Goal: Information Seeking & Learning: Learn about a topic

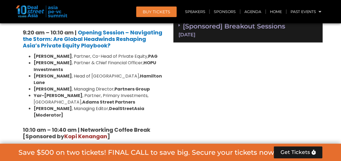
scroll to position [430, 0]
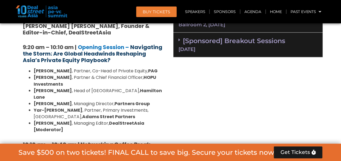
click at [132, 54] on strong "Navigating the Storm: Are Global Headwinds Reshaping Asia’s Private Equity Play…" at bounding box center [92, 53] width 139 height 21
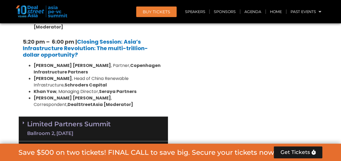
scroll to position [1173, 0]
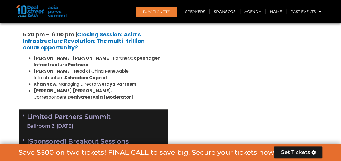
click at [62, 113] on link "Limited Partners Summit Ballroom 2, 10 Sept" at bounding box center [69, 121] width 84 height 16
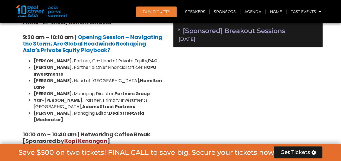
scroll to position [436, 0]
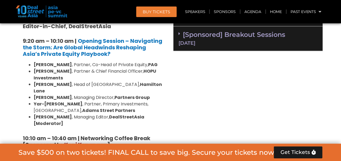
drag, startPoint x: 130, startPoint y: 46, endPoint x: 294, endPoint y: 76, distance: 167.1
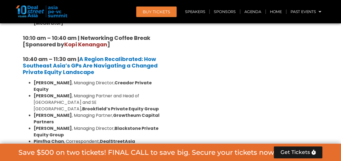
scroll to position [537, 0]
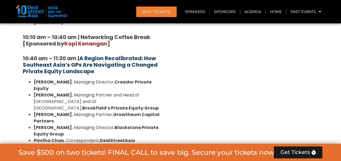
click at [120, 55] on strong "A Region Recalibrated: How Southeast Asia’s GPs Are Navigating a Changed Privat…" at bounding box center [90, 65] width 135 height 21
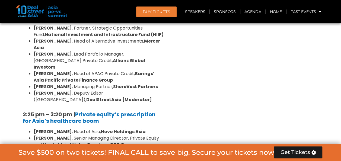
scroll to position [794, 0]
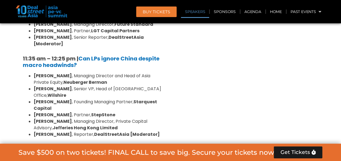
scroll to position [1241, 0]
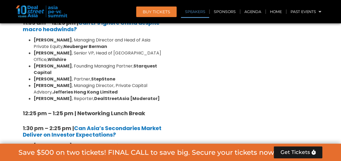
scroll to position [1559, 0]
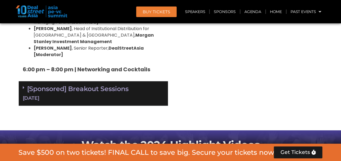
scroll to position [1982, 0]
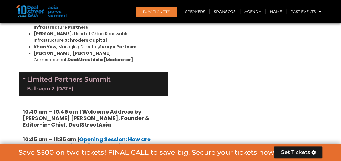
scroll to position [1070, 0]
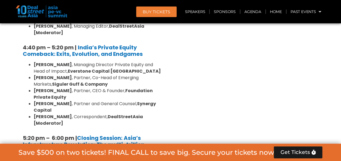
click at [228, 85] on div "Venture Capital & Founders​ Summit Ballroom 1, 11 Sept 8:00 am – 9:00 am | Regi…" at bounding box center [248, 98] width 155 height 1564
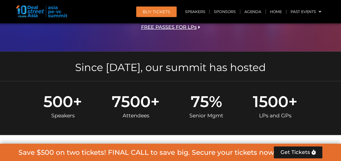
scroll to position [339, 0]
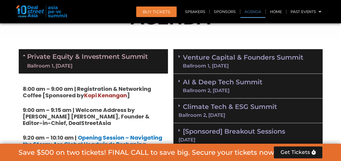
click at [249, 51] on div "Venture Capital & Founders​ Summit Ballroom 1, 11 Sept" at bounding box center [247, 61] width 149 height 25
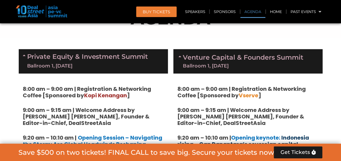
click at [290, 138] on link "Indonesia rising – Can Danantara’s sovereign capital strategy transform Southea…" at bounding box center [245, 147] width 136 height 27
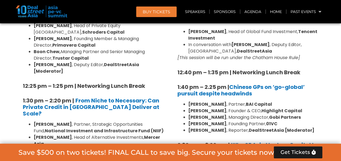
scroll to position [547, 0]
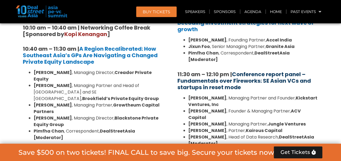
click at [282, 71] on link "Conference report panel – Fundamentals over Fireworks: SE Asian VCs and startup…" at bounding box center [244, 81] width 134 height 21
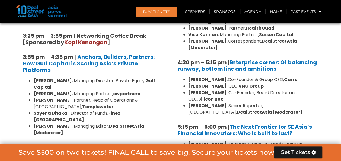
scroll to position [1110, 0]
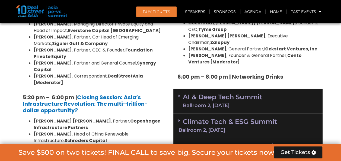
click at [261, 113] on div "Climate Tech & ESG Summit Ballroom 2, 11 Sept" at bounding box center [247, 125] width 149 height 25
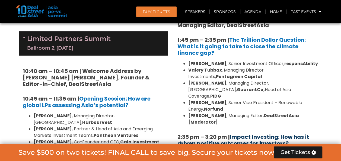
click at [284, 133] on link "Impact Investing: How has it driven positive outcomes for investors?" at bounding box center [243, 140] width 132 height 14
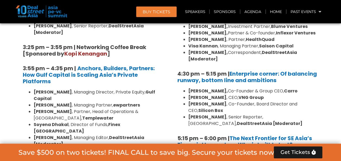
scroll to position [829, 0]
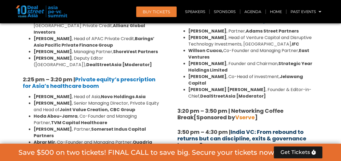
click at [270, 128] on link "India VC: From rebound to returns but can discipline, exits & governance keep u…" at bounding box center [241, 138] width 129 height 21
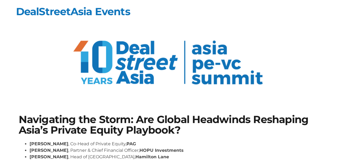
scroll to position [137, 0]
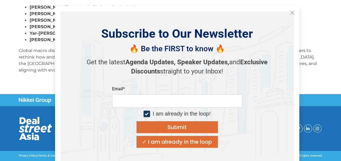
click at [293, 12] on icon "Close" at bounding box center [292, 12] width 5 height 5
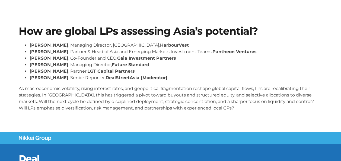
scroll to position [88, 0]
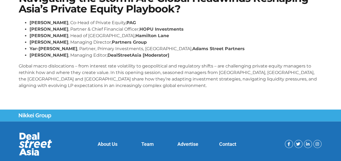
click at [245, 125] on body "Skip to content DealStreetAsia Events Navigating the Storm: Are Global Headwind…" at bounding box center [170, 28] width 341 height 298
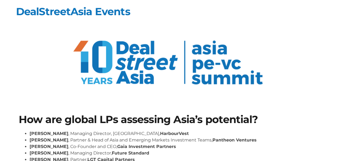
scroll to position [126, 0]
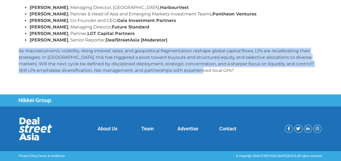
drag, startPoint x: 17, startPoint y: 51, endPoint x: 192, endPoint y: 84, distance: 178.5
click at [192, 84] on section "How are global LPs assessing Asia’s potential? Kelvin Yap , Managing Director, …" at bounding box center [170, 33] width 341 height 122
copy p "As macroeconomic volatility, rising interest rates, and geopolitical fragmentat…"
click at [226, 94] on section "How are global LPs assessing Asia’s potential? Kelvin Yap , Managing Director, …" at bounding box center [170, 33] width 341 height 122
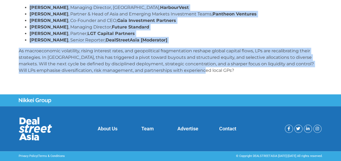
drag, startPoint x: 20, startPoint y: 122, endPoint x: 198, endPoint y: 76, distance: 183.7
click at [198, 76] on div "How are global LPs assessing Asia’s potential? Kelvin Yap , Managing Director, …" at bounding box center [170, 33] width 309 height 95
copy div "How are global LPs assessing Asia’s potential? Kelvin Yap , Managing Director, …"
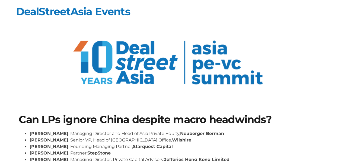
click at [199, 119] on h1 "Can LPs ignore China despite macro headwinds?" at bounding box center [171, 120] width 304 height 10
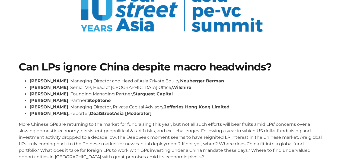
scroll to position [65, 0]
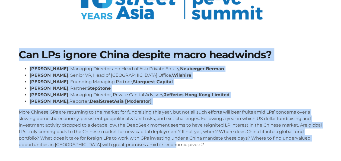
drag, startPoint x: 188, startPoint y: 145, endPoint x: 5, endPoint y: 48, distance: 207.2
click at [5, 48] on section "Can LPs ignore China despite macro headwinds? Kent Chen , Managing Director and…" at bounding box center [170, 100] width 341 height 135
copy div "Can LPs ignore China despite macro headwinds? Kent Chen , Managing Director and…"
click at [193, 95] on strong "Jefferies Hong Kong Limited" at bounding box center [196, 94] width 65 height 5
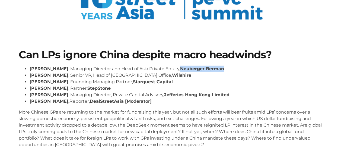
drag, startPoint x: 167, startPoint y: 69, endPoint x: 212, endPoint y: 69, distance: 44.8
click at [212, 69] on li "Kent Chen , Managing Director and Head of Asia Private Equity, Neuberger Berman" at bounding box center [176, 69] width 293 height 7
copy strong "Neuberger Berman"
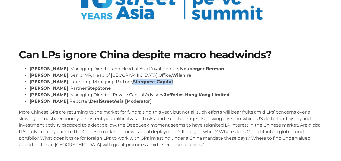
drag, startPoint x: 124, startPoint y: 81, endPoint x: 167, endPoint y: 81, distance: 42.6
click at [167, 81] on li "Frankie Fang , Founding Managing Partner, Starquest Capital" at bounding box center [176, 82] width 293 height 7
copy li "Starquest Capital"
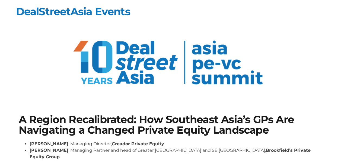
scroll to position [141, 0]
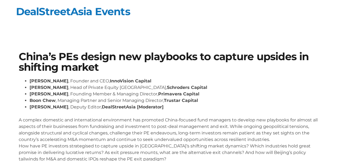
drag, startPoint x: 337, startPoint y: 45, endPoint x: 338, endPoint y: 53, distance: 7.3
click at [338, 53] on section "China’s PEs design new playbooks to capture upsides in shifting market [PERSON_…" at bounding box center [170, 109] width 341 height 148
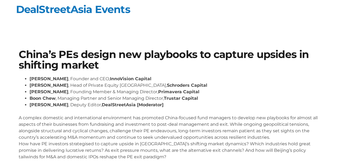
scroll to position [3, 0]
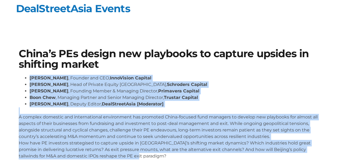
drag, startPoint x: 162, startPoint y: 154, endPoint x: 18, endPoint y: 79, distance: 162.5
click at [18, 79] on div "China’s PEs design new playbooks to capture upsides in shifting market [PERSON_…" at bounding box center [170, 106] width 309 height 121
copy div "Lore Ipsu , Dolorsi ame CON, AdipIscing Elitsed Doe Temp , Inci ut Laboree Dolo…"
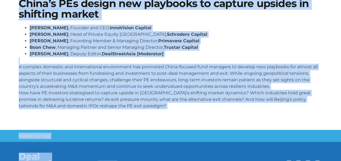
scroll to position [66, 0]
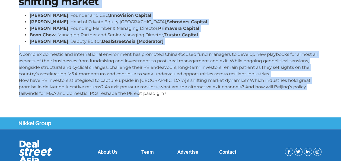
drag, startPoint x: 15, startPoint y: 52, endPoint x: 142, endPoint y: 100, distance: 135.5
click at [142, 100] on section "China’s PEs design new playbooks to capture upsides in shifting market [PERSON_…" at bounding box center [170, 44] width 341 height 148
copy div "Lorem’i DOl sitame con adipiscin el seddoei tempori ut laboreet dolore Magn Ali…"
click at [185, 48] on p "A complex domestic and international environment has promoted China-focused fun…" at bounding box center [171, 71] width 304 height 52
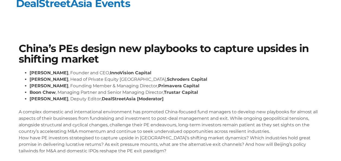
scroll to position [0, 0]
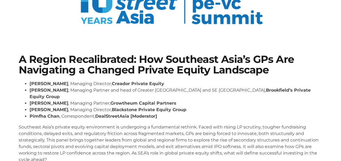
scroll to position [63, 0]
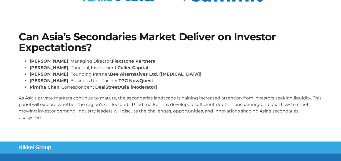
scroll to position [80, 0]
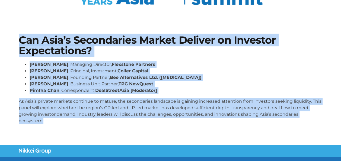
drag, startPoint x: 17, startPoint y: 40, endPoint x: 72, endPoint y: 123, distance: 99.8
click at [72, 123] on div "Can Asia’s Secondaries Market Deliver on Investor Expectations? Lay Hong Lee , …" at bounding box center [170, 81] width 309 height 99
copy div "Can Asia’s Secondaries Market Deliver on Investor Expectations? Lay Hong Lee , …"
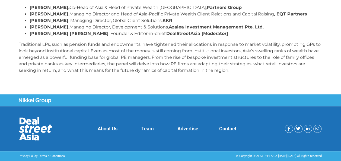
scroll to position [123, 0]
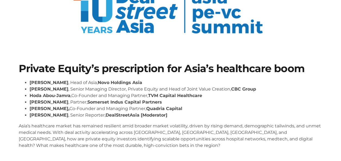
scroll to position [52, 0]
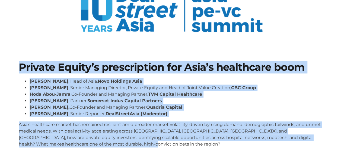
drag, startPoint x: 192, startPoint y: 148, endPoint x: 15, endPoint y: 72, distance: 193.3
click at [15, 72] on section "Private Equity’s prescription for Asia’s healthcare boom Dr Amit Kakar , Head o…" at bounding box center [170, 107] width 341 height 122
copy div "Private Equity’s prescription for Asia’s healthcare boom Dr Amit Kakar , Head o…"
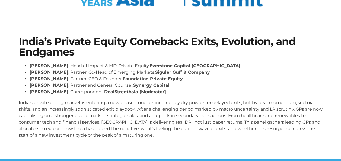
scroll to position [79, 0]
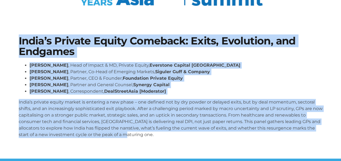
drag, startPoint x: 145, startPoint y: 134, endPoint x: 15, endPoint y: 42, distance: 158.5
click at [15, 42] on section "India’s Private Equity Comeback: Exits, Evolution, and Endgames [PERSON_NAME] ,…" at bounding box center [170, 89] width 341 height 139
copy div "Lorem’i Dolorsi Ametco Adipisci: Elits, Doeiusmod, tem Incididu Utlabor Etdolo …"
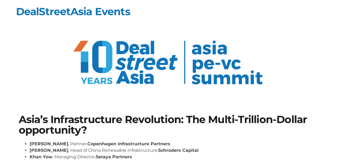
scroll to position [141, 0]
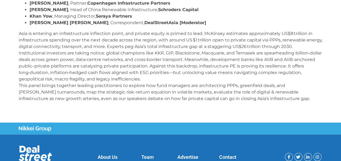
click at [273, 97] on p "Asia is entering an infrastructure inflection point, and private equity is prim…" at bounding box center [171, 66] width 304 height 72
click at [257, 89] on p "Asia is entering an infrastructure inflection point, and private equity is prim…" at bounding box center [171, 66] width 304 height 72
click at [263, 98] on p "Asia is entering an infrastructure inflection point, and private equity is prim…" at bounding box center [171, 66] width 304 height 72
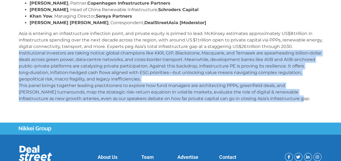
drag, startPoint x: 268, startPoint y: 99, endPoint x: 156, endPoint y: 78, distance: 114.0
click at [156, 78] on p "Asia is entering an infrastructure inflection point, and private equity is prim…" at bounding box center [171, 66] width 304 height 72
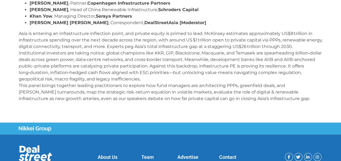
click at [270, 74] on p "Asia is entering an infrastructure inflection point, and private equity is prim…" at bounding box center [171, 66] width 304 height 72
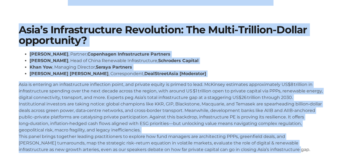
scroll to position [15, 0]
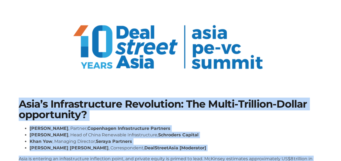
drag, startPoint x: 262, startPoint y: 99, endPoint x: 19, endPoint y: 96, distance: 243.1
copy div "Asia’s Infrastructure Revolution: The Multi-Trillion-Dollar opportunity? Niels …"
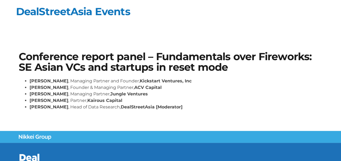
click at [244, 109] on li "[PERSON_NAME] , Head of Data Research, DealStreetAsia [Moderator]" at bounding box center [176, 107] width 293 height 7
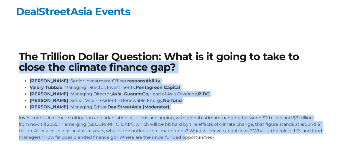
drag, startPoint x: 192, startPoint y: 135, endPoint x: 16, endPoint y: 69, distance: 187.8
click at [16, 69] on div "The Trillion Dollar Question: What is it going to take to close the climate fin…" at bounding box center [170, 98] width 309 height 99
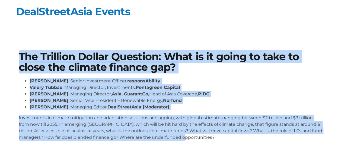
drag, startPoint x: 18, startPoint y: 56, endPoint x: 193, endPoint y: 135, distance: 192.5
click at [193, 135] on div "The Trillion Dollar Question: What is it going to take to close the climate fin…" at bounding box center [170, 98] width 309 height 99
copy div "The Trillion Dollar Question: What is it going to take to close the climate fin…"
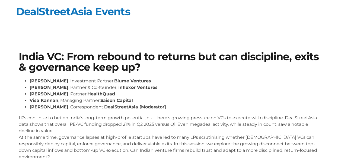
scroll to position [11, 0]
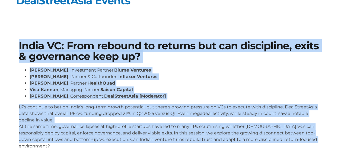
drag, startPoint x: 312, startPoint y: 143, endPoint x: 14, endPoint y: 43, distance: 313.9
click at [14, 43] on section "India VC: From rebound to returns but can discipline, exits & governance keep u…" at bounding box center [170, 97] width 341 height 146
copy div "Lorem IP: Dolo sitamet co adipisc eli sed doeiusmodt, incid & utlaboreet dolo m…"
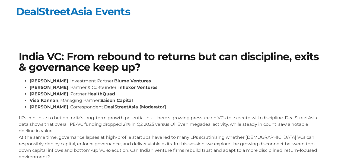
scroll to position [11, 0]
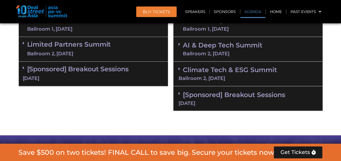
scroll to position [415, 0]
click at [222, 47] on link "AI & Deep Tech Summit Ballroom 2, [DATE]" at bounding box center [223, 49] width 80 height 14
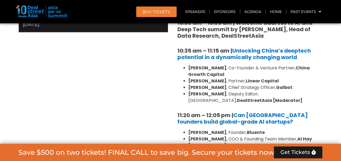
scroll to position [329, 0]
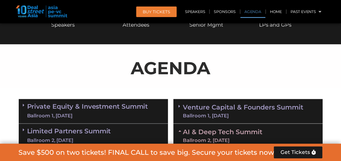
click at [251, 132] on link "AI & Deep Tech Summit Ballroom 2, 11 Sept" at bounding box center [223, 136] width 80 height 14
click at [256, 111] on link "Venture Capital & Founders​ Summit Ballroom 1, 11 Sept" at bounding box center [243, 111] width 120 height 14
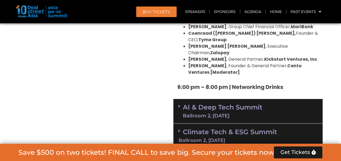
scroll to position [1142, 0]
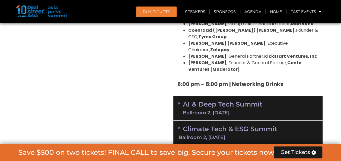
click at [258, 121] on div "Climate Tech & ESG Summit Ballroom 2, 11 Sept" at bounding box center [247, 133] width 149 height 25
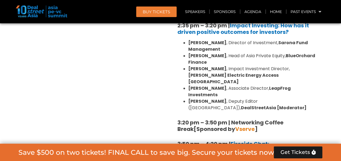
scroll to position [1543, 0]
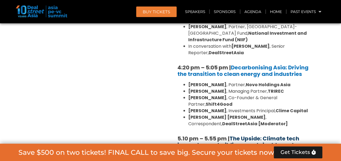
click at [285, 135] on link "The Upside: Climate tech innovators on building a sustainable venture" at bounding box center [240, 142] width 126 height 14
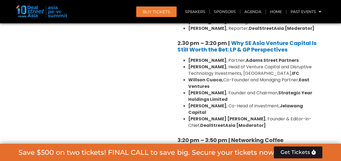
scroll to position [979, 0]
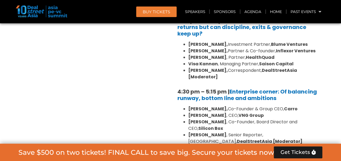
click at [286, 152] on link "The Next Frontier for SE Asia’s Financial Innovators: Who is built to last?" at bounding box center [244, 159] width 135 height 14
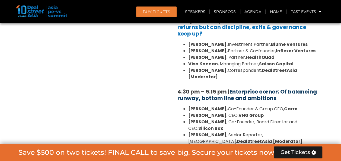
scroll to position [1351, 0]
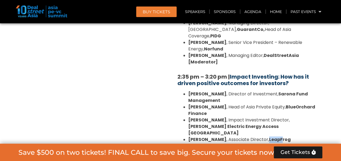
click at [246, 73] on link "Impact Investing: How has it driven positive outcomes for investors?" at bounding box center [243, 80] width 132 height 14
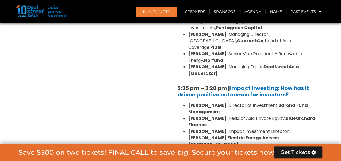
scroll to position [1329, 0]
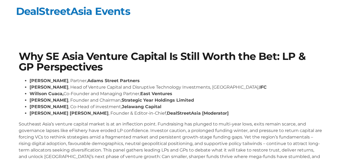
scroll to position [11, 0]
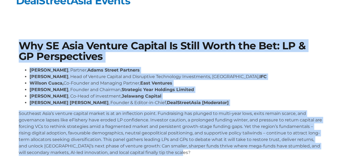
drag, startPoint x: 214, startPoint y: 152, endPoint x: 4, endPoint y: 46, distance: 235.5
click at [4, 46] on section "Why SE Asia Venture Capital Is Still Worth the Bet: LP & GP Perspectives [PERSO…" at bounding box center [170, 100] width 341 height 152
copy div "Lor IP Dolo Sitamet Consect Ad Elits Doeiu tem Inc: UT & LA Etdoloremagn Aliqu …"
click at [221, 93] on li "[PERSON_NAME] , Founder and Chairman, Strategic Year Holdings Limited" at bounding box center [176, 90] width 293 height 7
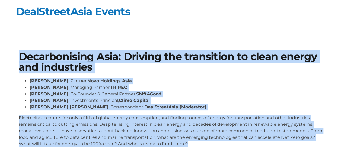
drag, startPoint x: 220, startPoint y: 145, endPoint x: 21, endPoint y: 56, distance: 218.0
click at [21, 56] on div "Decarbonising Asia: Driving the transition to clean energy and industries [PERS…" at bounding box center [170, 102] width 309 height 106
copy div "Decarbonising Asia: Driving the transition to clean energy and industries [PERS…"
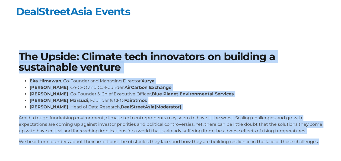
drag, startPoint x: 327, startPoint y: 141, endPoint x: -1, endPoint y: 52, distance: 339.5
click at [0, 52] on html "Skip to content DealStreetAsia Events The Upside: Climate tech innovators on bu…" at bounding box center [170, 116] width 341 height 233
copy div "The Upside: Climate tech innovators on building a sustainable venture [PERSON_N…"
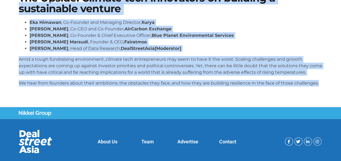
scroll to position [40, 0]
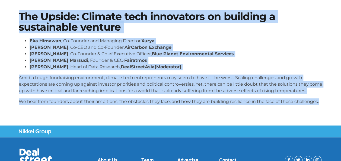
drag, startPoint x: 326, startPoint y: 72, endPoint x: 17, endPoint y: 15, distance: 313.6
click at [17, 15] on section "The Upside: Climate tech innovators on building a sustainable venture [PERSON_N…" at bounding box center [170, 60] width 341 height 131
copy div "The Upside: Climate tech innovators on building a sustainable venture [PERSON_N…"
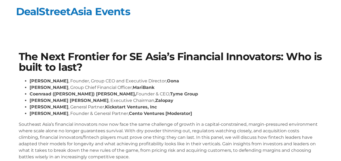
scroll to position [87, 0]
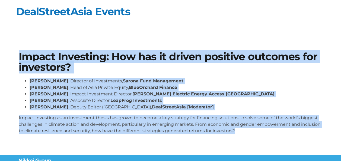
drag, startPoint x: 241, startPoint y: 133, endPoint x: 7, endPoint y: 56, distance: 246.6
click at [7, 56] on section "Impact Investing: How has it driven positive outcomes for investors? [PERSON_NA…" at bounding box center [170, 95] width 341 height 120
copy div "Impact Investing: How has it driven positive outcomes for investors? [PERSON_NA…"
click at [159, 69] on h1 "Impact Investing: How has it driven positive outcomes for investors?" at bounding box center [171, 62] width 304 height 21
